Goal: Task Accomplishment & Management: Use online tool/utility

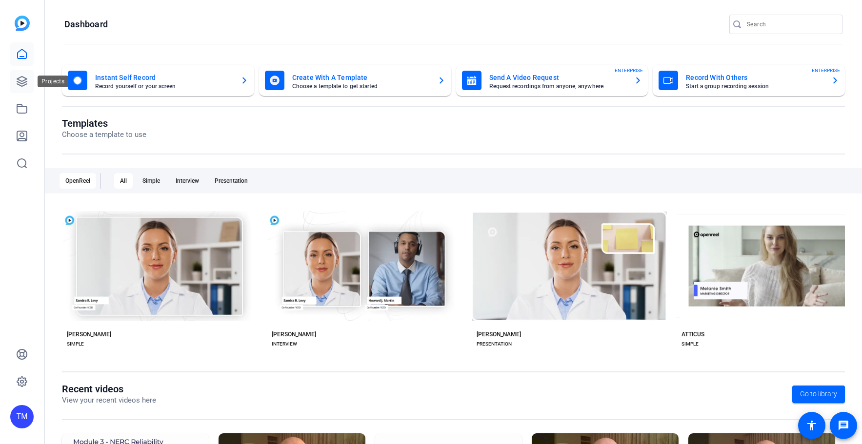
click at [17, 82] on icon at bounding box center [22, 82] width 12 height 12
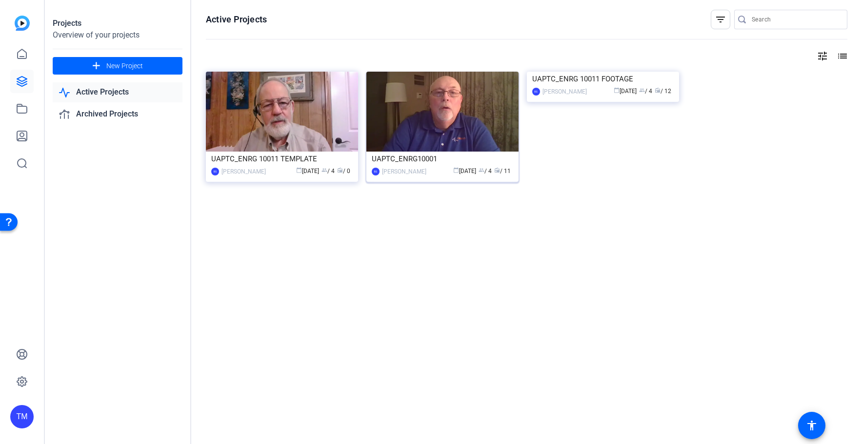
click at [430, 162] on div "UAPTC_ENRG10001" at bounding box center [442, 159] width 141 height 15
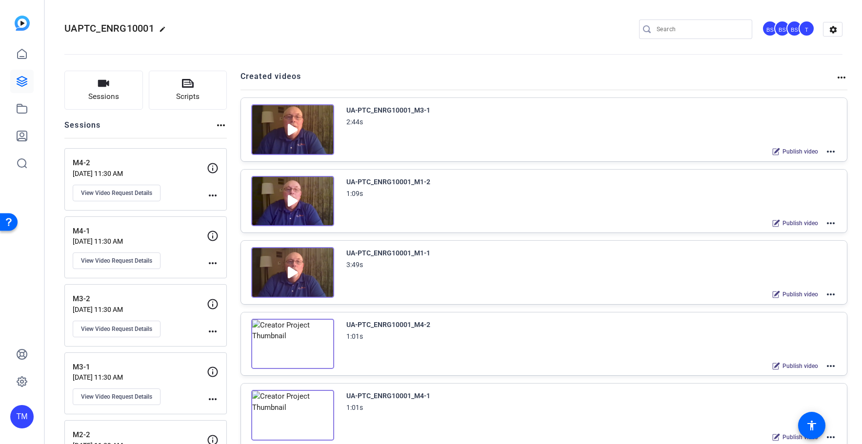
click at [828, 150] on mat-icon "more_horiz" at bounding box center [831, 152] width 12 height 12
click at [793, 173] on span "Duplicate here" at bounding box center [795, 176] width 68 height 12
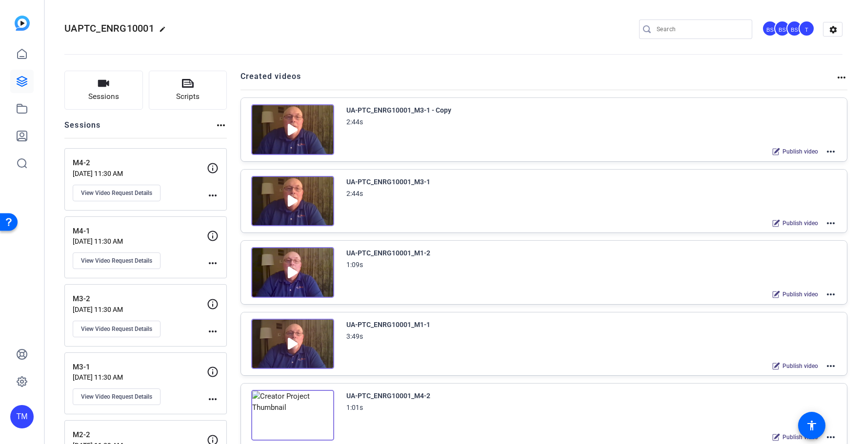
click at [843, 151] on div "UA-PTC_ENRG10001_M3-1 - Copy 2:44s Publish video more_horiz" at bounding box center [544, 129] width 606 height 63
click at [832, 153] on mat-icon "more_horiz" at bounding box center [831, 152] width 12 height 12
click at [811, 161] on span "Edit in Creator" at bounding box center [795, 164] width 68 height 12
